Goal: Task Accomplishment & Management: Manage account settings

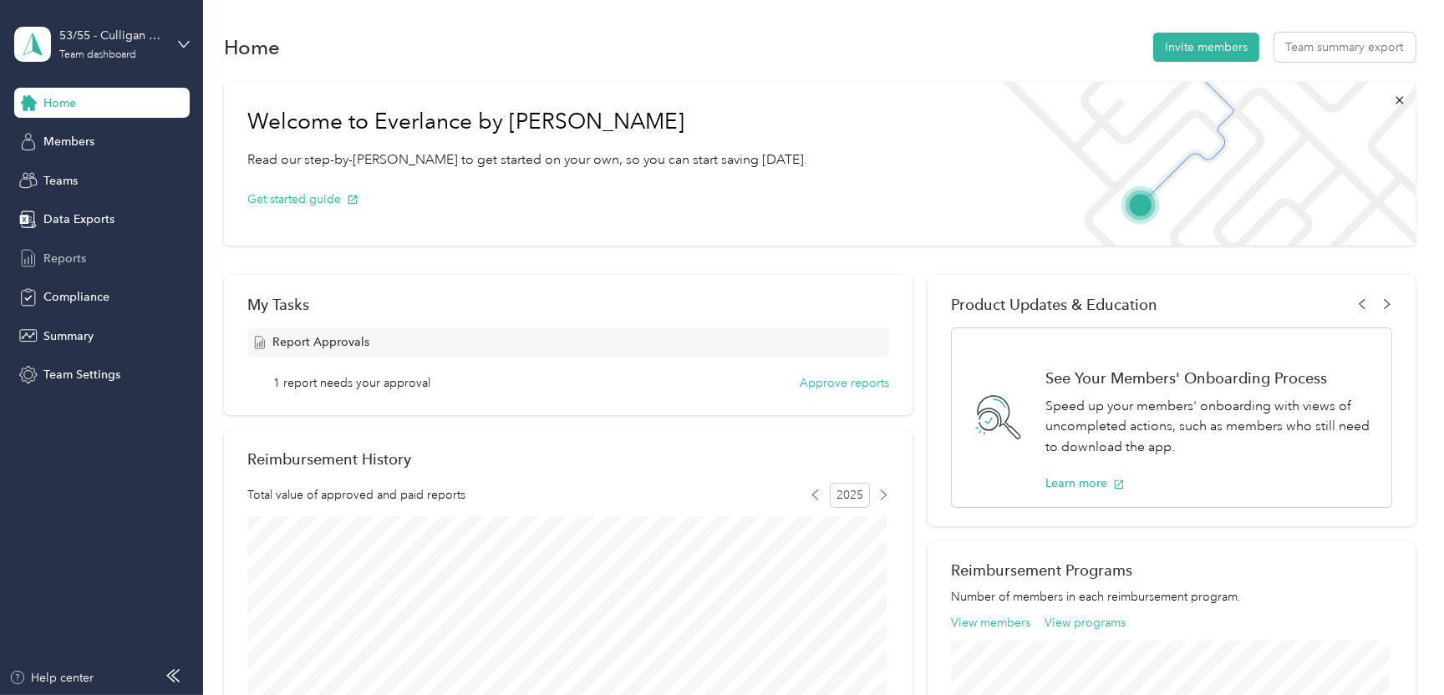
click at [67, 252] on span "Reports" at bounding box center [64, 259] width 43 height 18
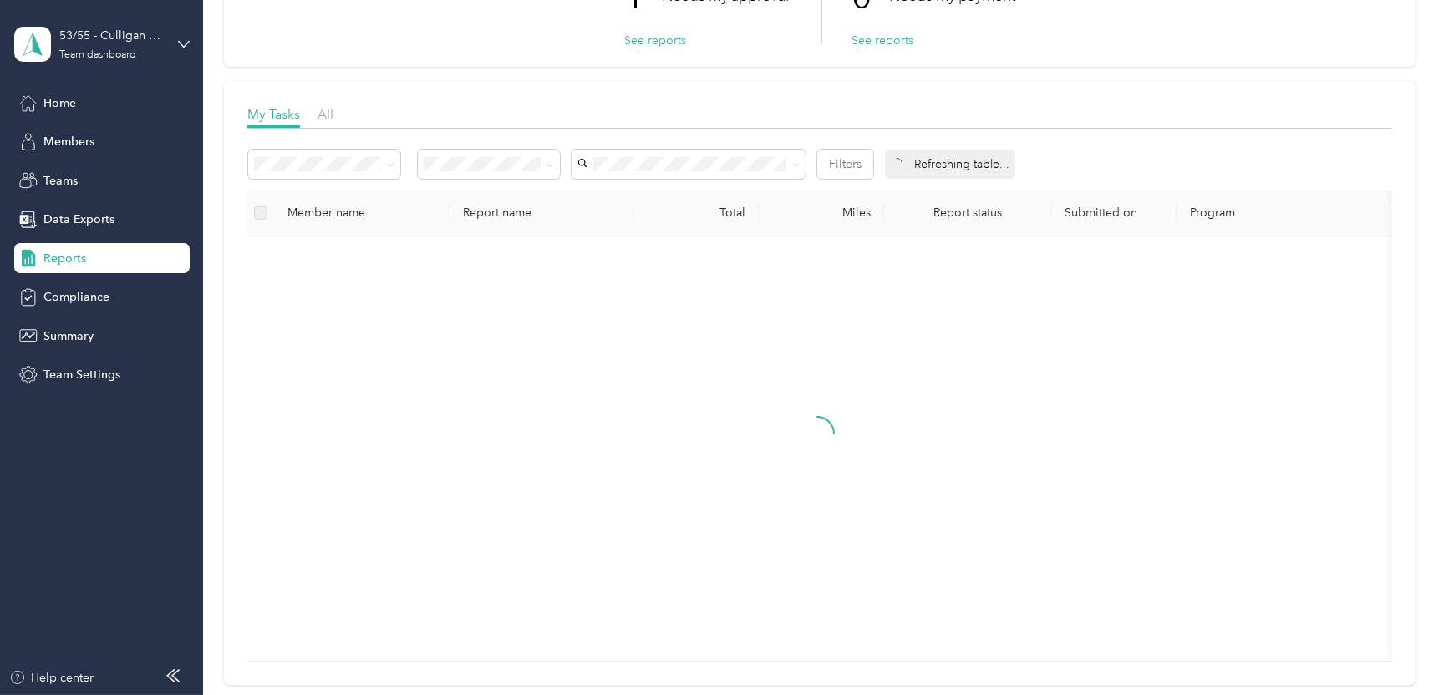
scroll to position [167, 0]
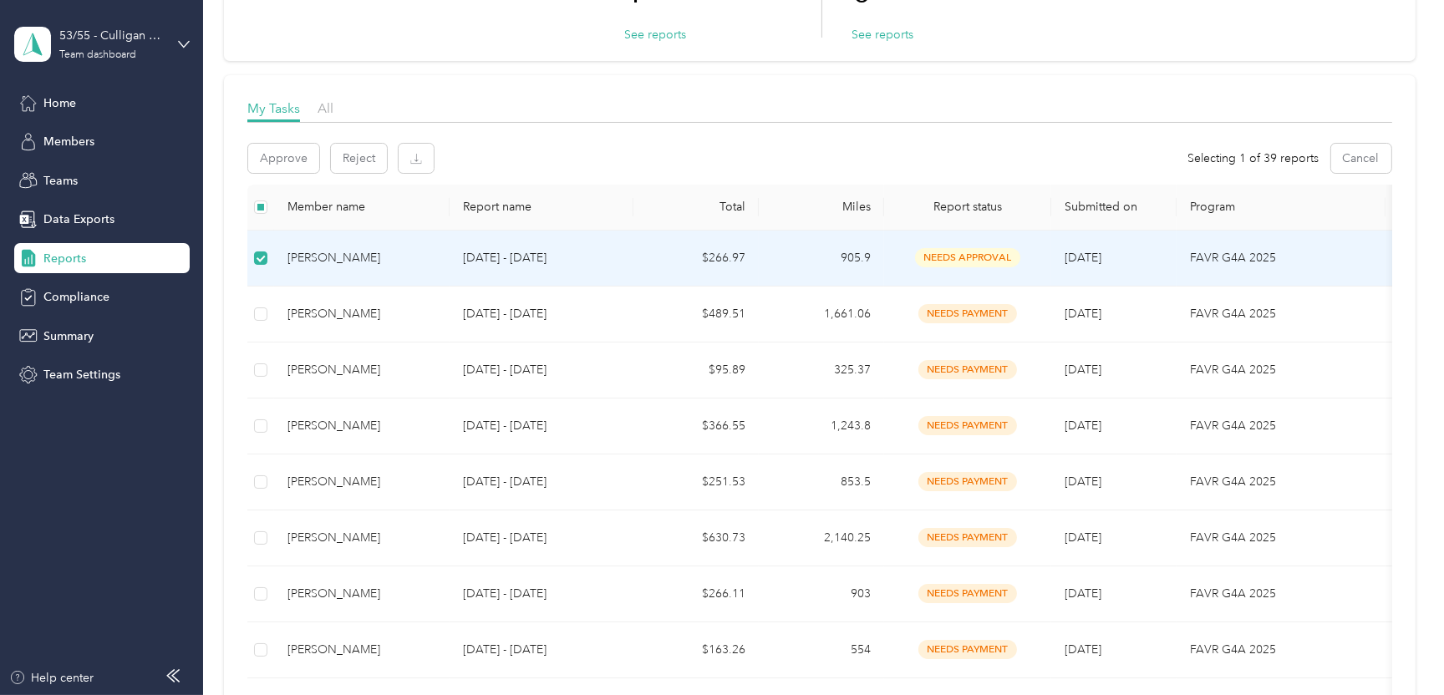
click at [967, 256] on span "needs approval" at bounding box center [967, 257] width 105 height 19
click at [944, 253] on span "needs approval" at bounding box center [967, 257] width 105 height 19
click at [420, 147] on button "button" at bounding box center [416, 158] width 35 height 29
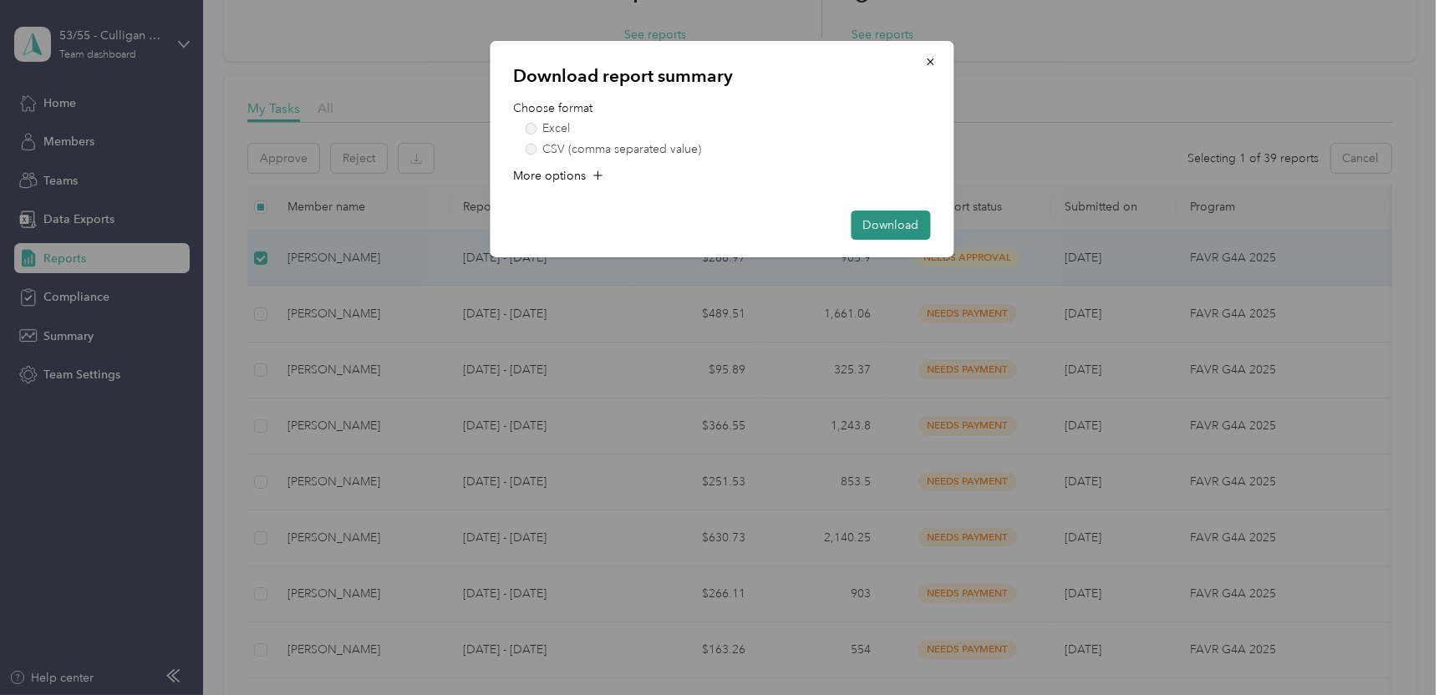
click at [878, 224] on button "Download" at bounding box center [891, 225] width 79 height 29
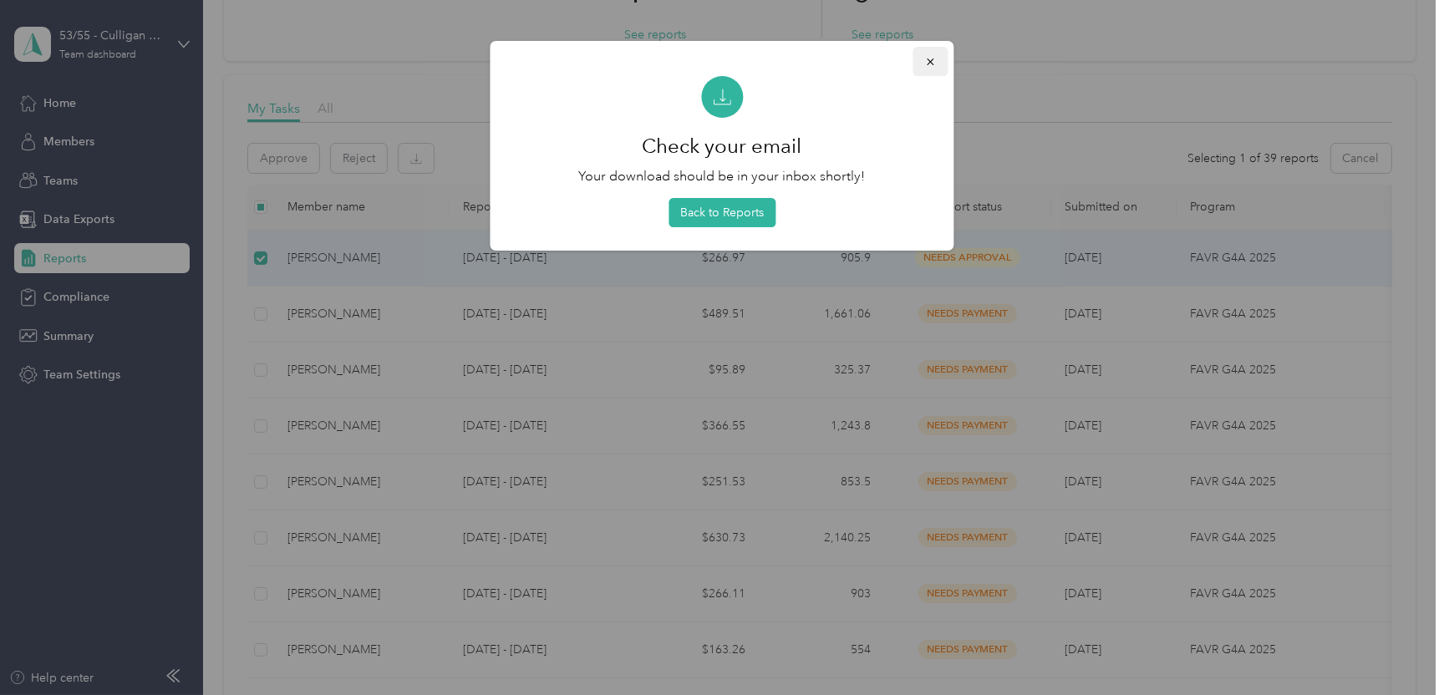
click at [934, 58] on icon "button" at bounding box center [931, 62] width 12 height 12
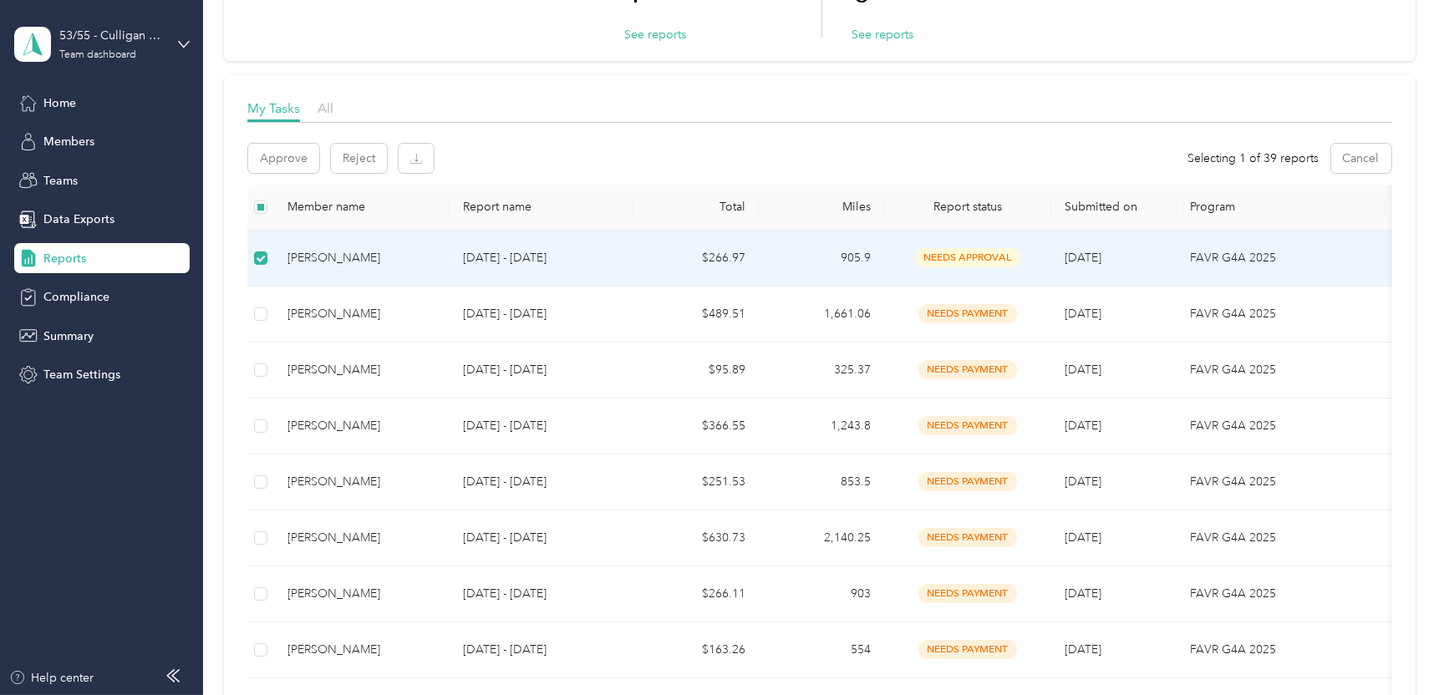
click at [979, 255] on span "needs approval" at bounding box center [967, 257] width 105 height 19
click at [654, 30] on button "See reports" at bounding box center [655, 35] width 62 height 18
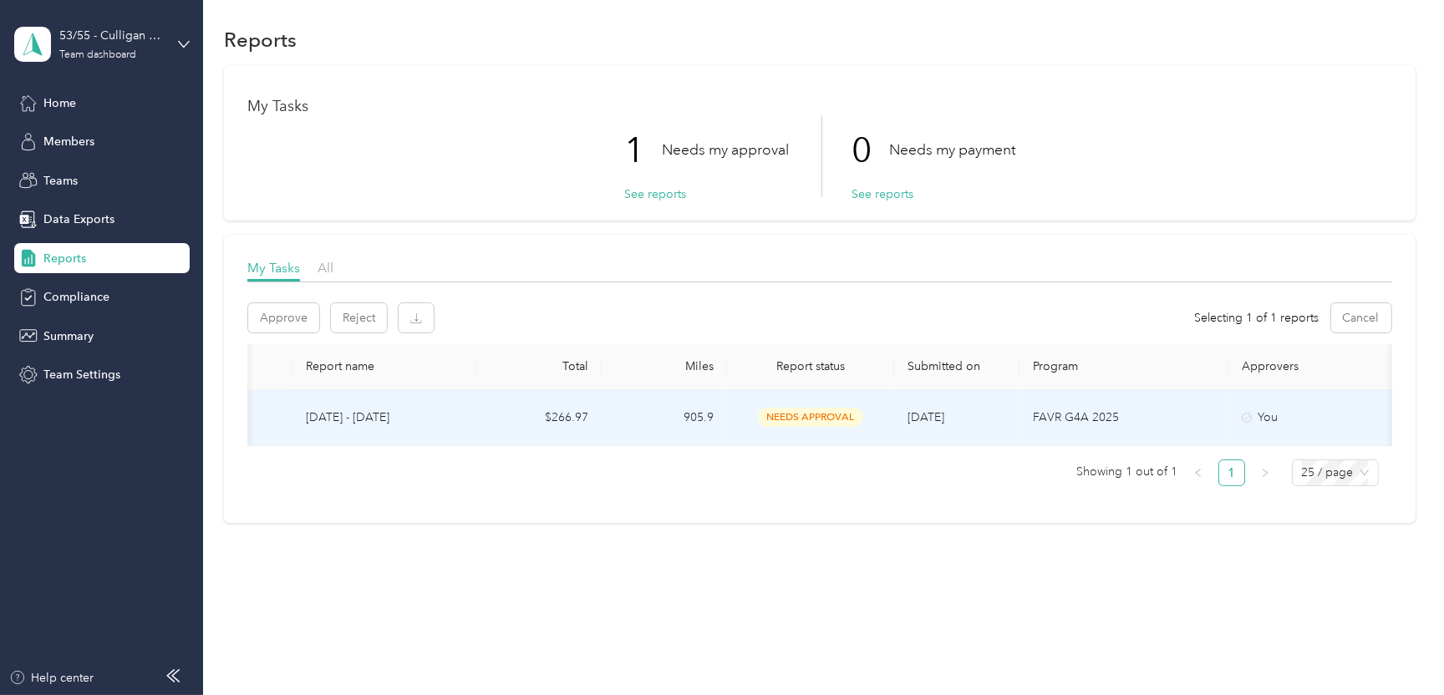
scroll to position [0, 248]
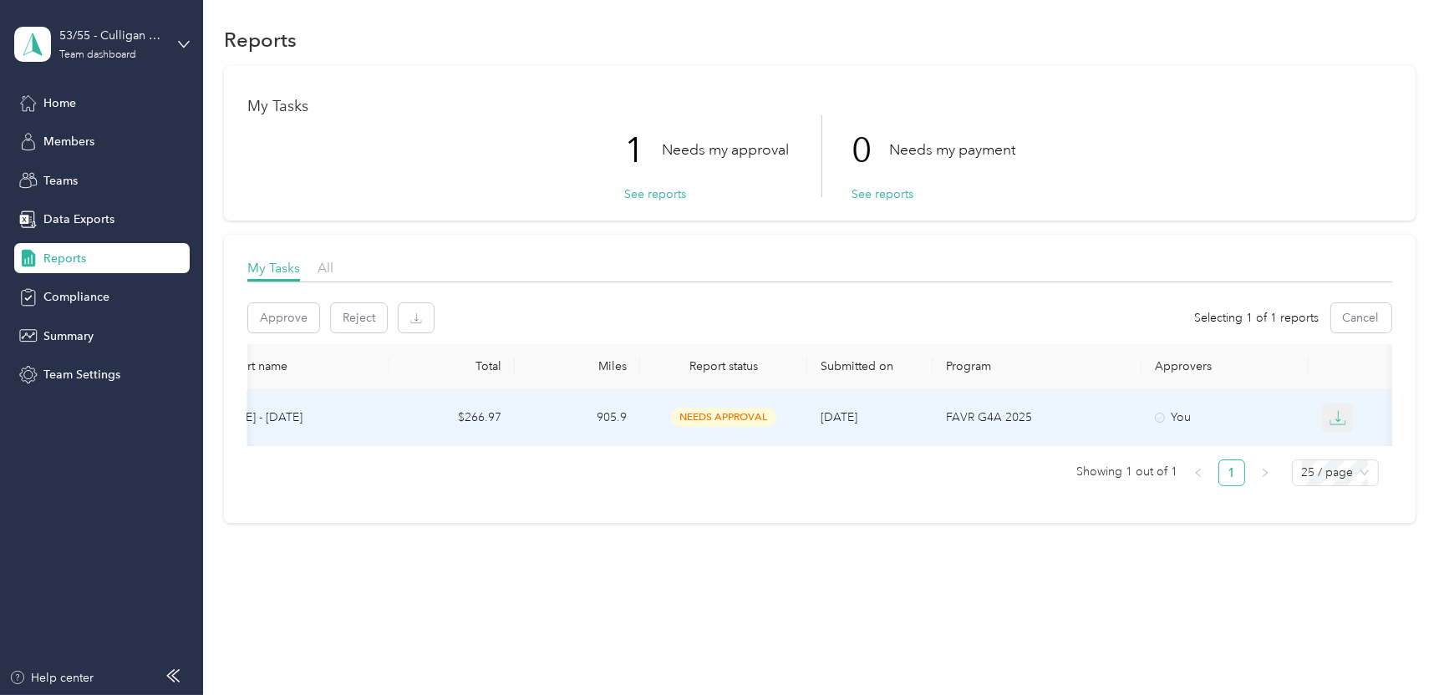
click at [1339, 410] on icon "button" at bounding box center [1338, 418] width 17 height 17
click at [1339, 456] on div "CSV" at bounding box center [1347, 465] width 35 height 18
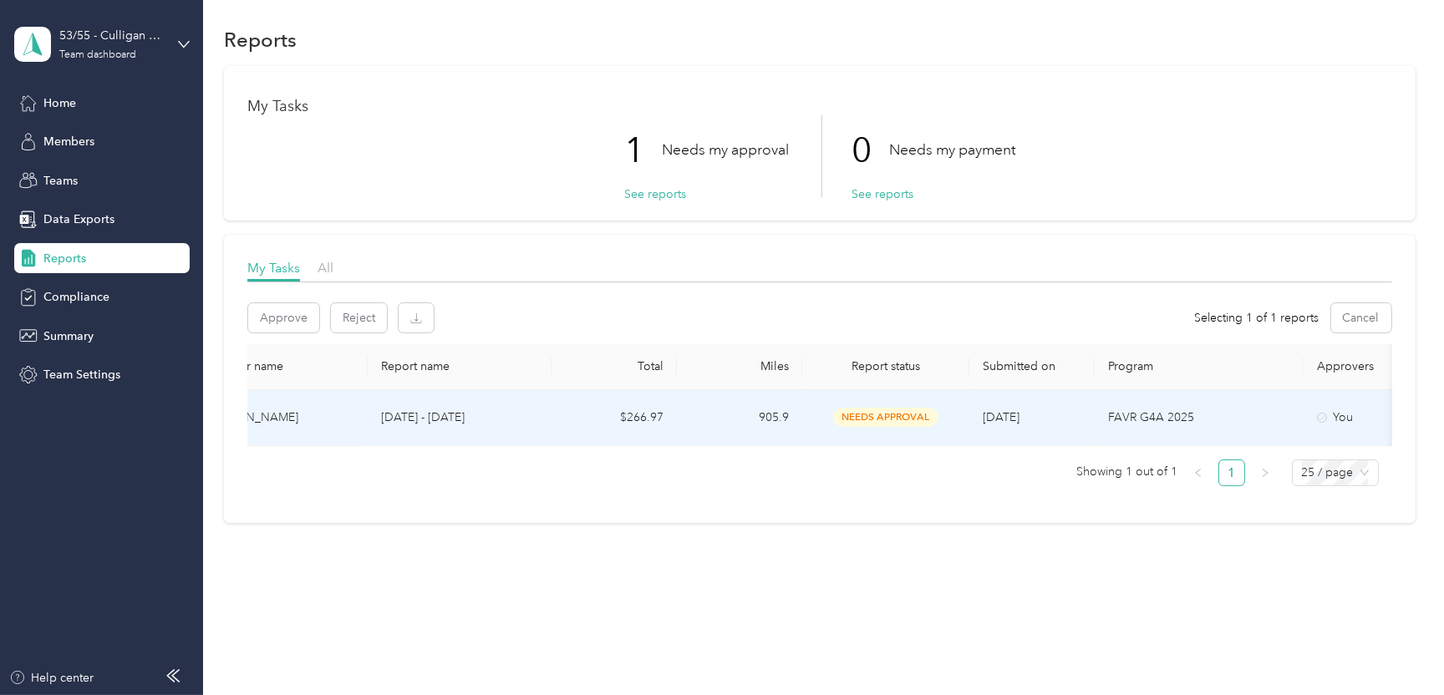
scroll to position [0, 0]
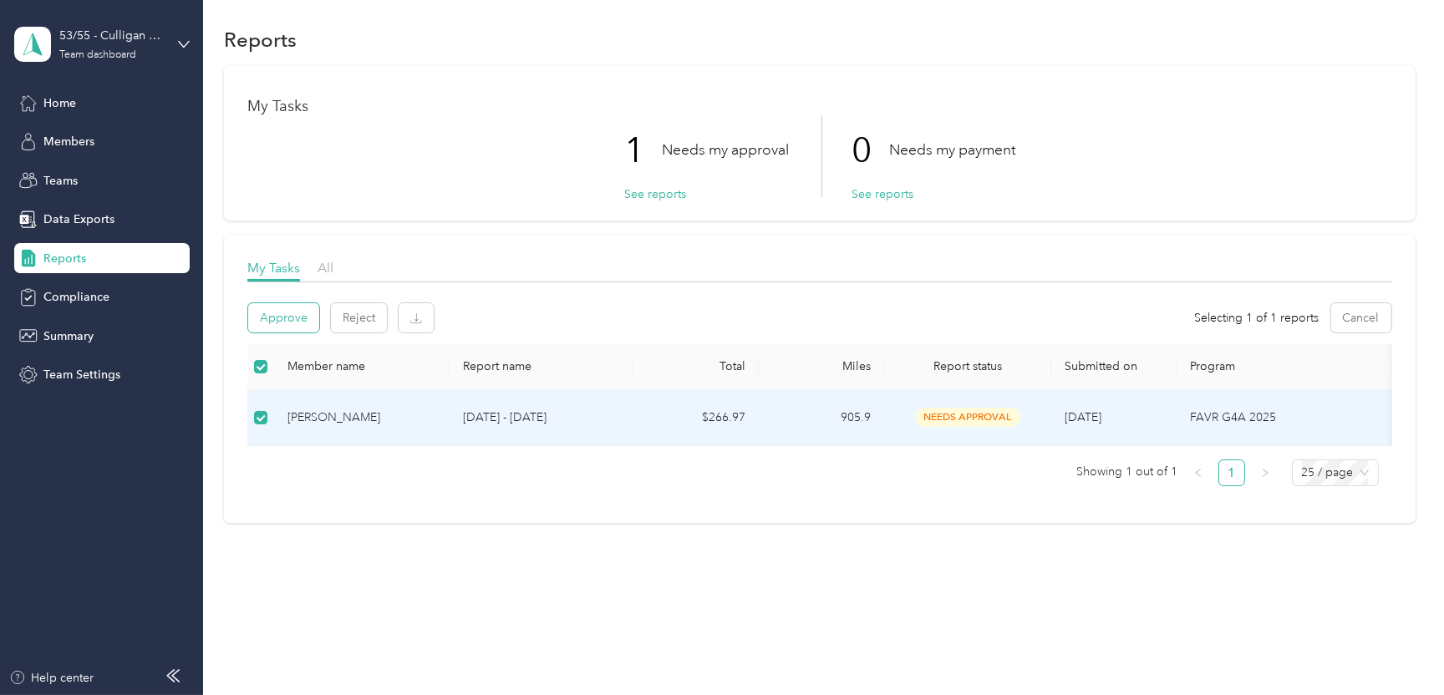
click at [273, 303] on button "Approve" at bounding box center [283, 317] width 71 height 29
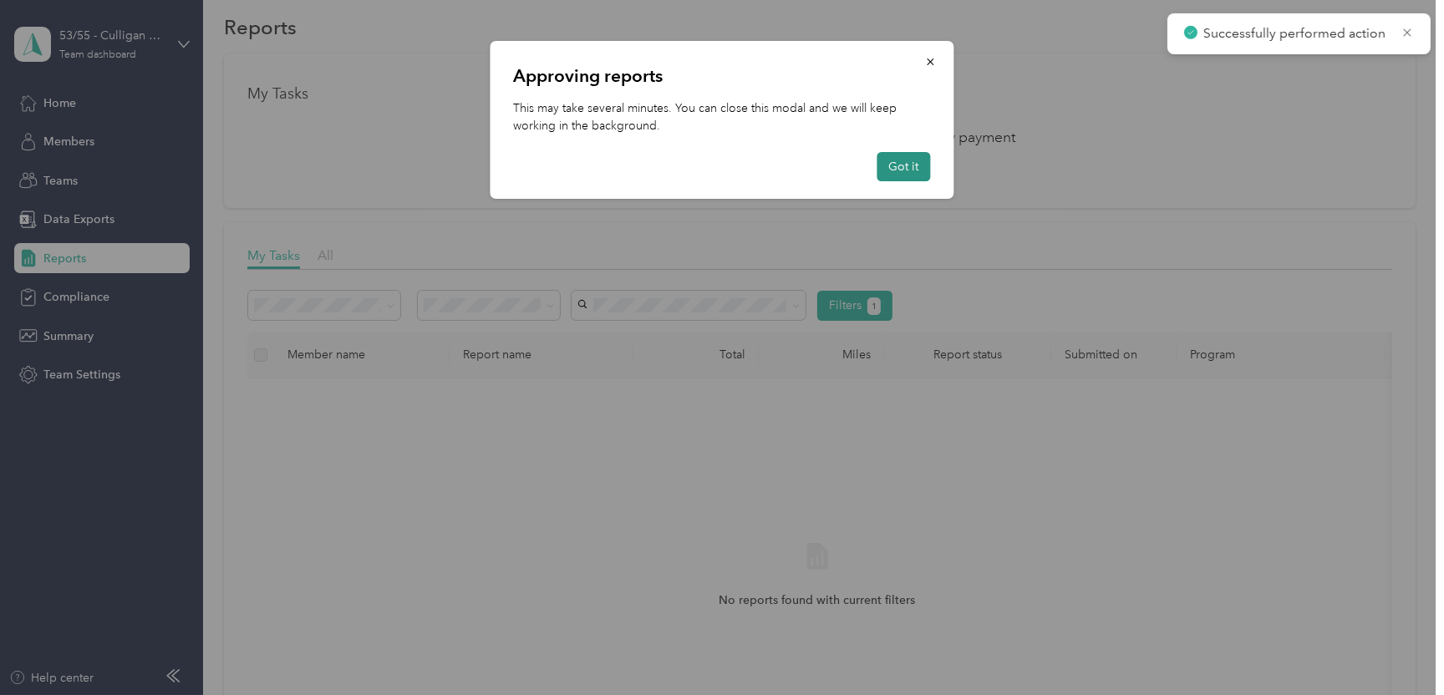
click at [898, 163] on button "Got it" at bounding box center [904, 166] width 53 height 29
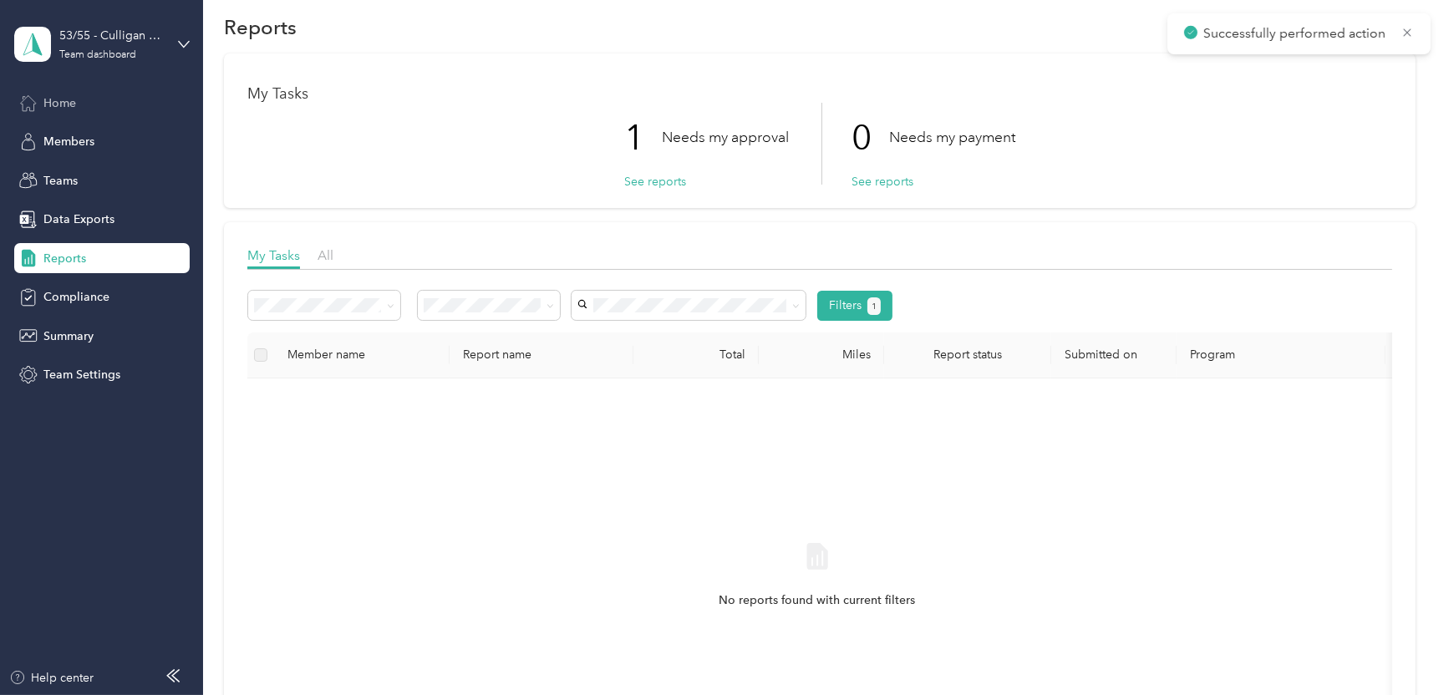
click at [55, 105] on span "Home" at bounding box center [59, 103] width 33 height 18
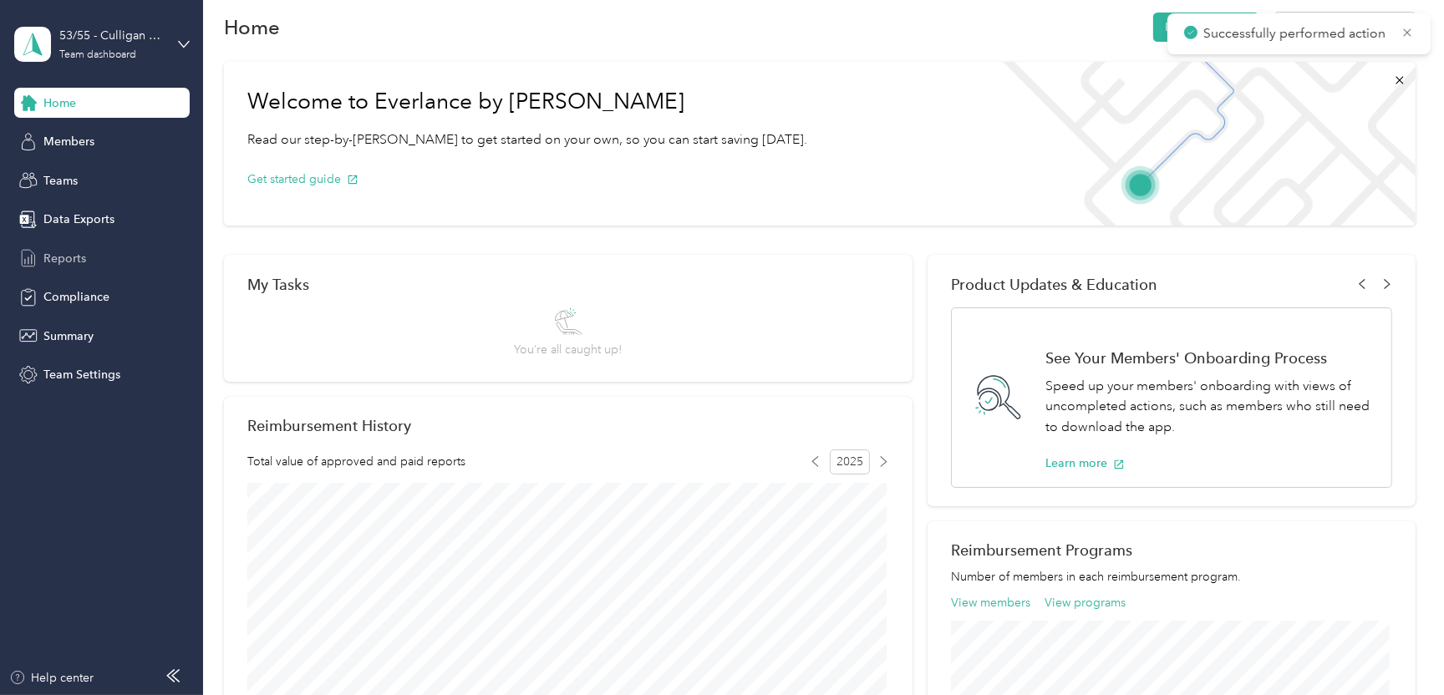
click at [79, 255] on span "Reports" at bounding box center [64, 259] width 43 height 18
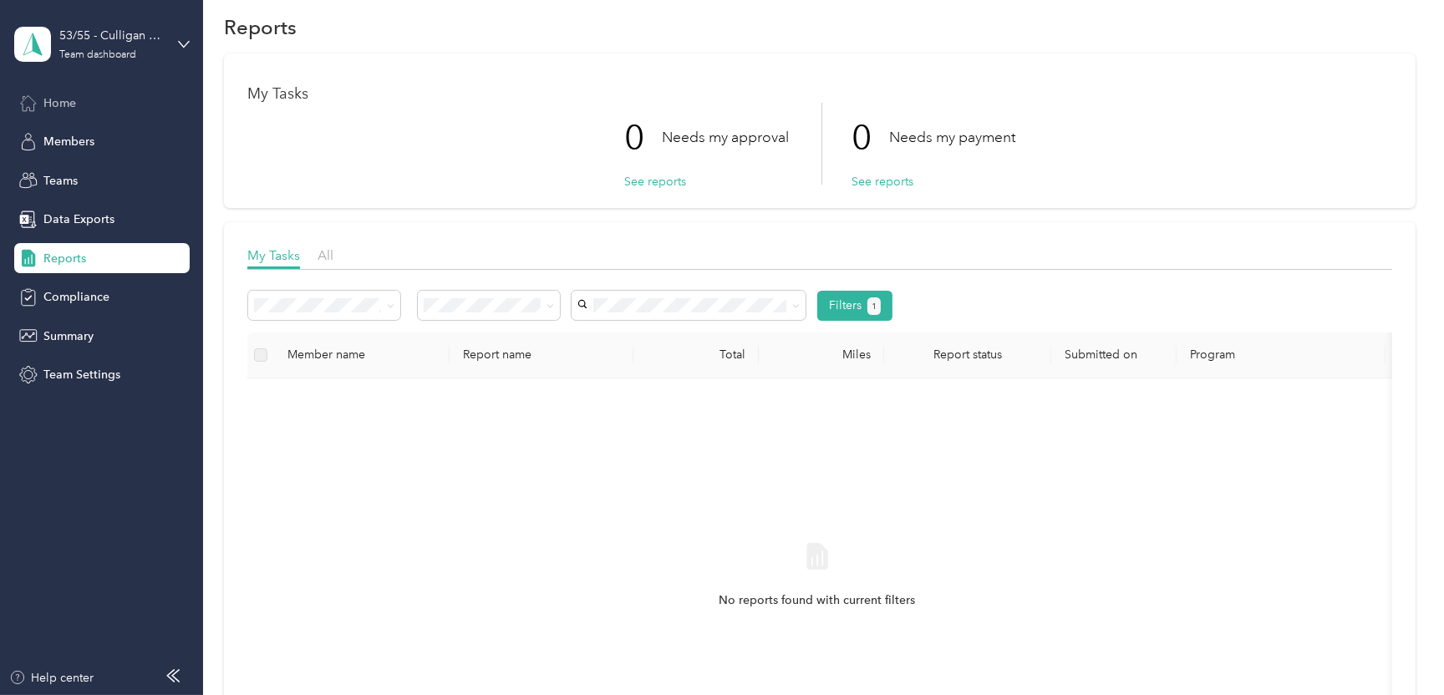
click at [64, 99] on span "Home" at bounding box center [59, 103] width 33 height 18
